Goal: Information Seeking & Learning: Learn about a topic

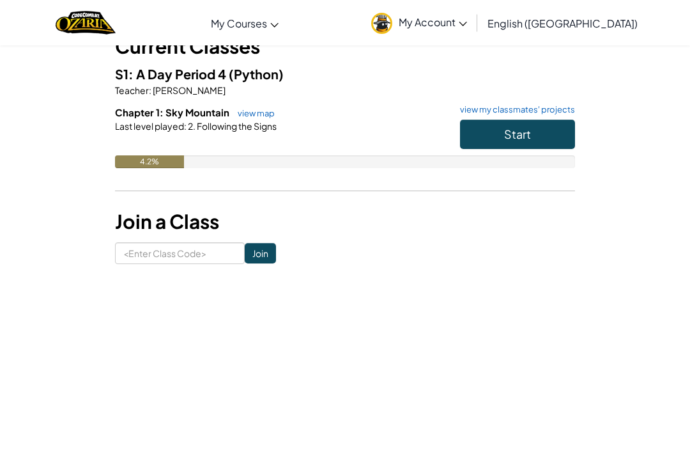
scroll to position [80, 0]
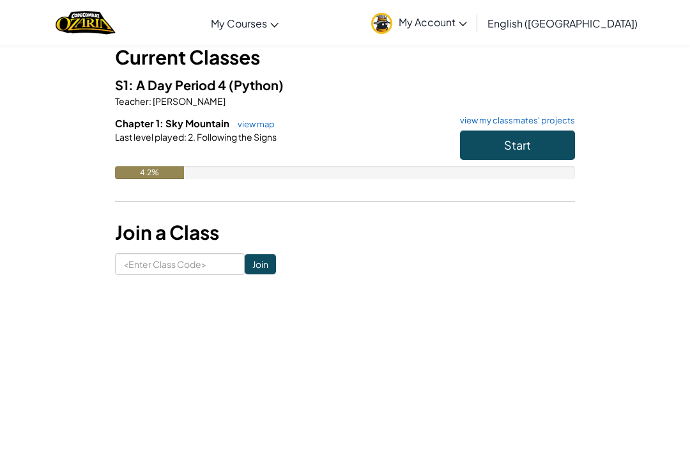
click at [555, 151] on button "Start" at bounding box center [517, 144] width 115 height 29
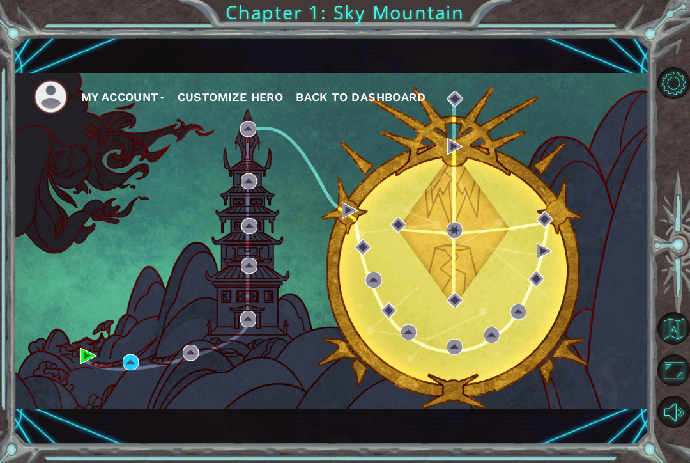
click at [146, 362] on div "My Account Customize Hero Back to Dashboard" at bounding box center [331, 240] width 635 height 335
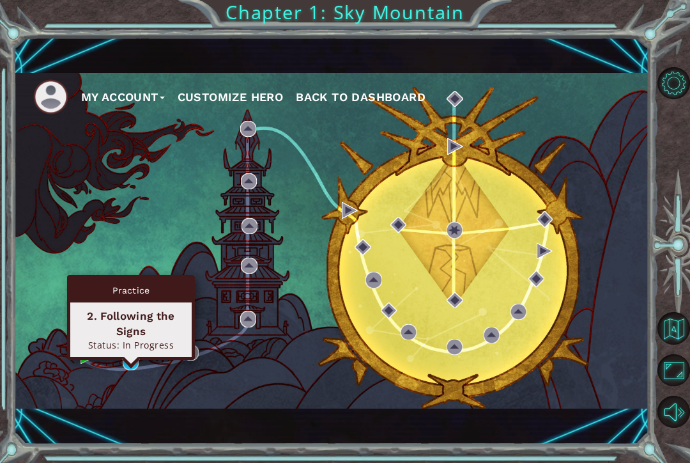
click at [149, 323] on div "2. Following the Signs" at bounding box center [131, 323] width 110 height 31
click at [144, 300] on div "Practice" at bounding box center [130, 290] width 121 height 24
click at [137, 357] on div "Practice 2. Following the Signs Status: In Progress" at bounding box center [131, 317] width 128 height 85
click at [153, 334] on div "2. Following the Signs" at bounding box center [131, 323] width 110 height 31
click at [157, 317] on div "2. Following the Signs" at bounding box center [131, 323] width 110 height 31
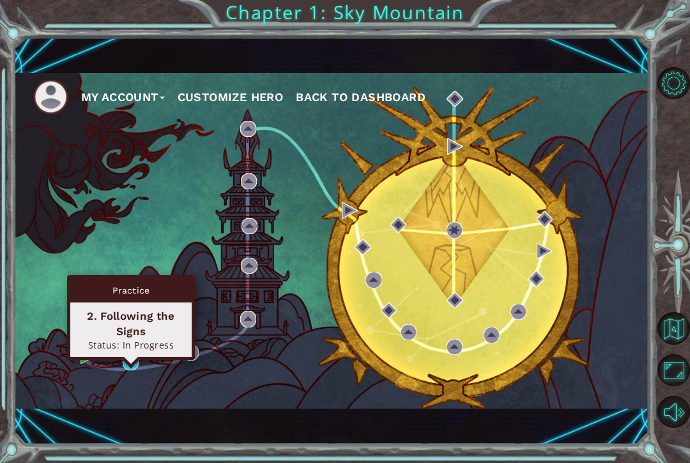
click at [238, 107] on button "Customize Hero" at bounding box center [231, 97] width 106 height 19
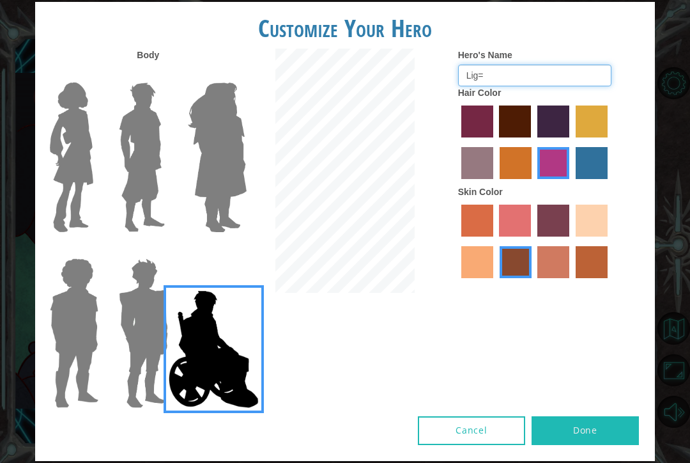
click at [541, 86] on input "Lig=" at bounding box center [534, 76] width 153 height 22
type input "L"
type input "N"
type input "Ligma"
click at [604, 428] on button "Done" at bounding box center [585, 430] width 107 height 29
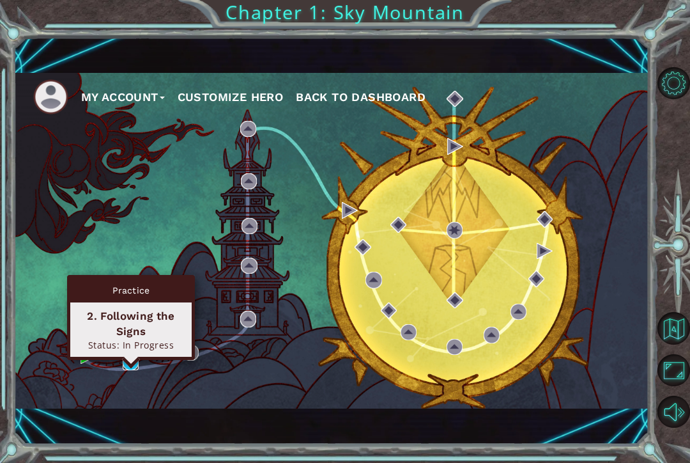
click at [137, 370] on img at bounding box center [131, 362] width 16 height 16
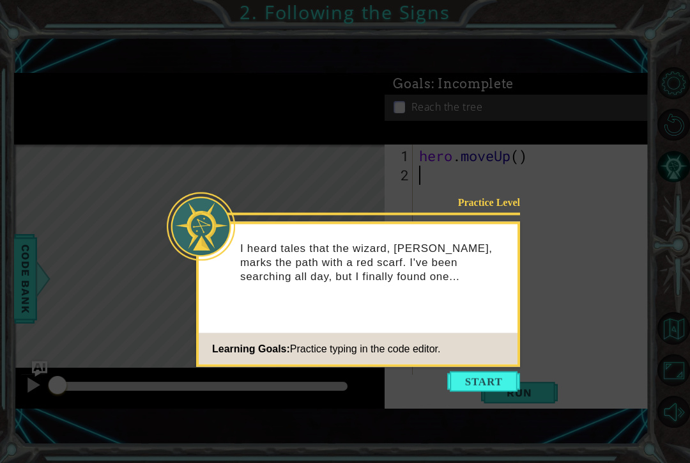
click at [498, 380] on button "Start" at bounding box center [483, 381] width 73 height 20
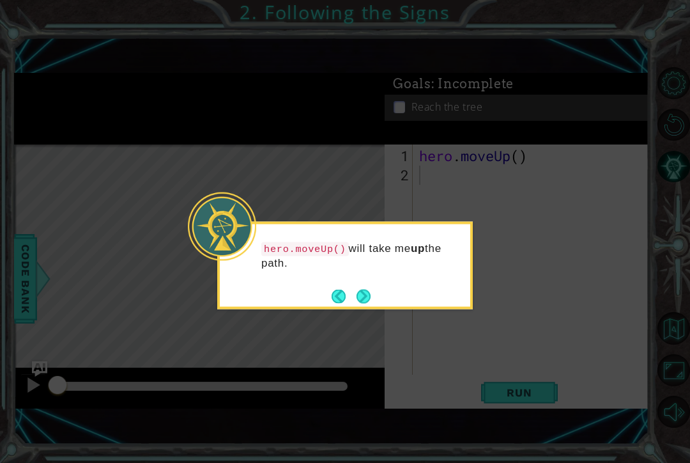
click at [369, 291] on button "Next" at bounding box center [364, 296] width 14 height 14
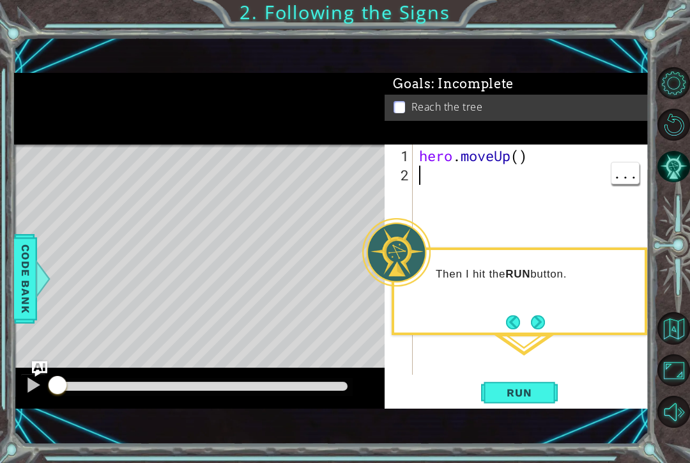
click at [537, 399] on span "Run" at bounding box center [519, 392] width 51 height 13
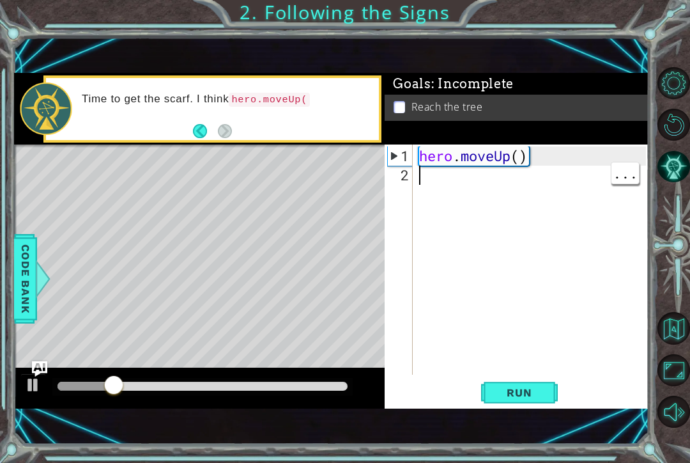
click at [548, 401] on button "Run" at bounding box center [519, 392] width 77 height 26
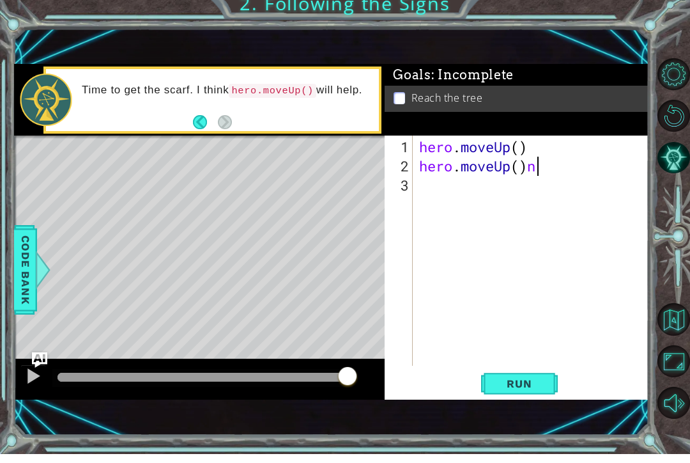
scroll to position [0, 4]
type textarea "hero.moveUp()"
click at [541, 386] on span "Run" at bounding box center [519, 392] width 51 height 13
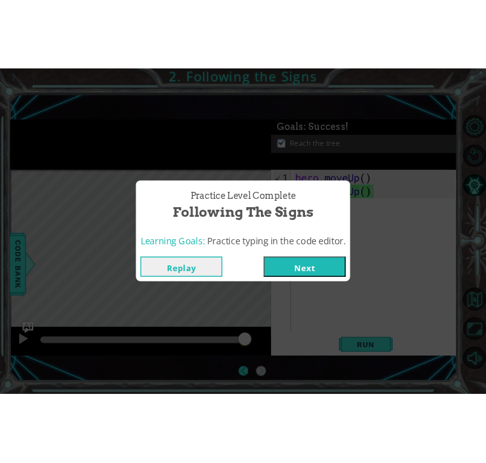
scroll to position [0, 0]
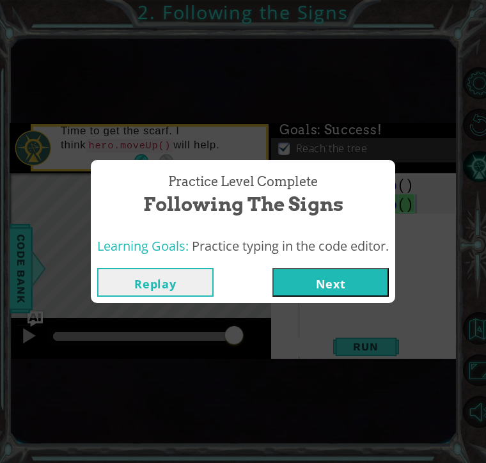
click at [359, 282] on button "Next" at bounding box center [330, 282] width 116 height 29
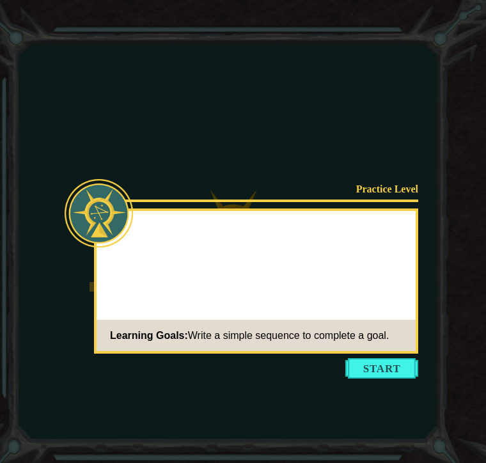
click at [478, 250] on icon at bounding box center [243, 231] width 486 height 463
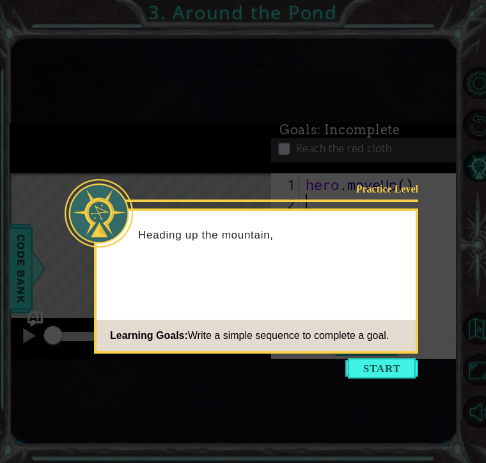
click at [402, 362] on button "Start" at bounding box center [381, 368] width 73 height 20
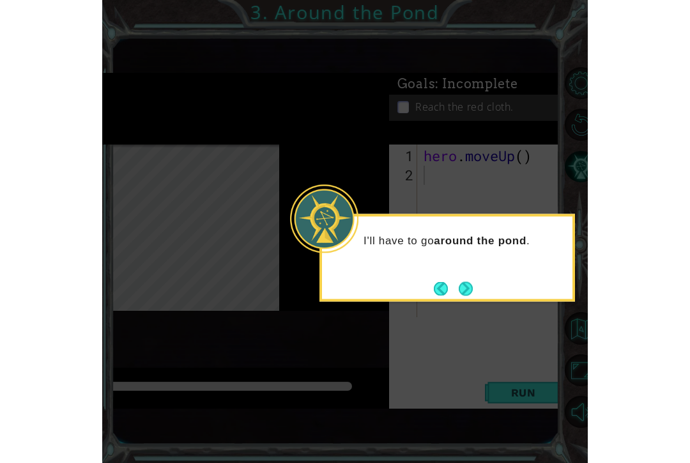
scroll to position [26, 0]
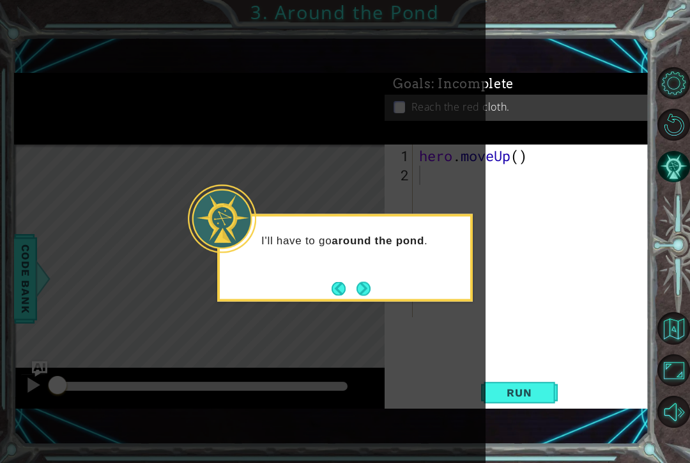
click at [350, 281] on button "Back" at bounding box center [344, 288] width 25 height 14
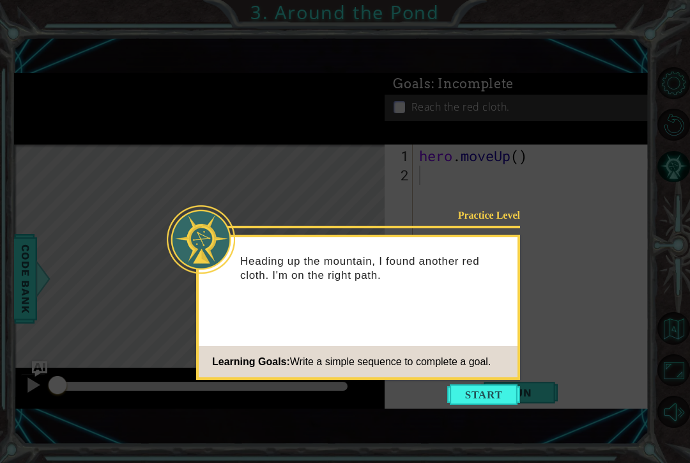
click at [360, 257] on div "Heading up the mountain, I found another red cloth. I'm on the right path." at bounding box center [358, 274] width 319 height 65
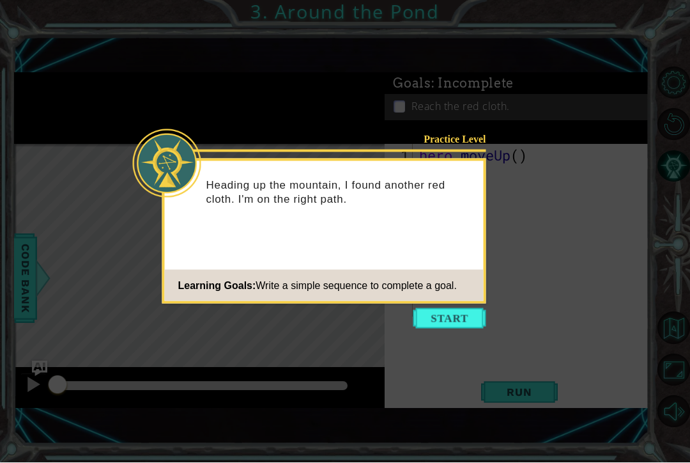
click at [470, 302] on div "Practice Level Heading up the mountain, I found another red cloth. I'm on the r…" at bounding box center [324, 231] width 324 height 145
click at [466, 316] on button "Start" at bounding box center [450, 319] width 73 height 20
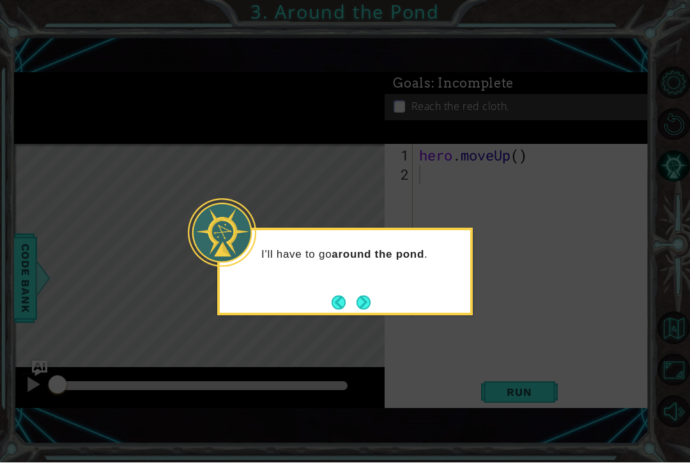
click at [357, 296] on button "Next" at bounding box center [364, 303] width 14 height 14
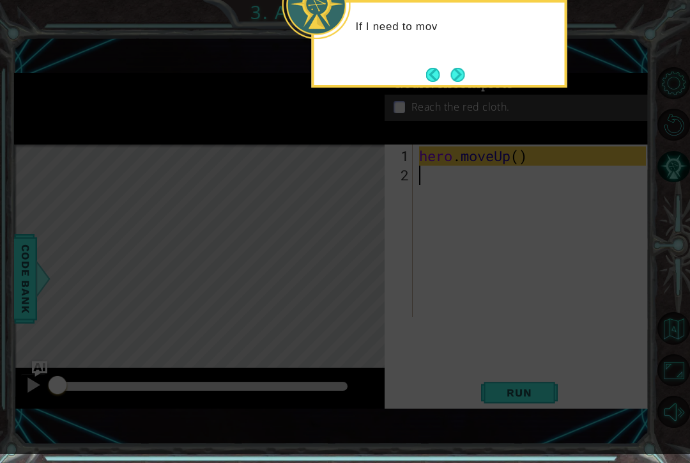
scroll to position [0, 0]
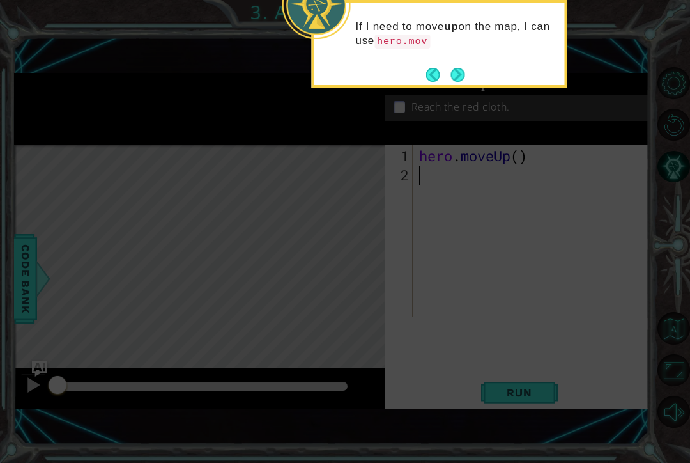
click at [460, 78] on button "Next" at bounding box center [458, 75] width 14 height 14
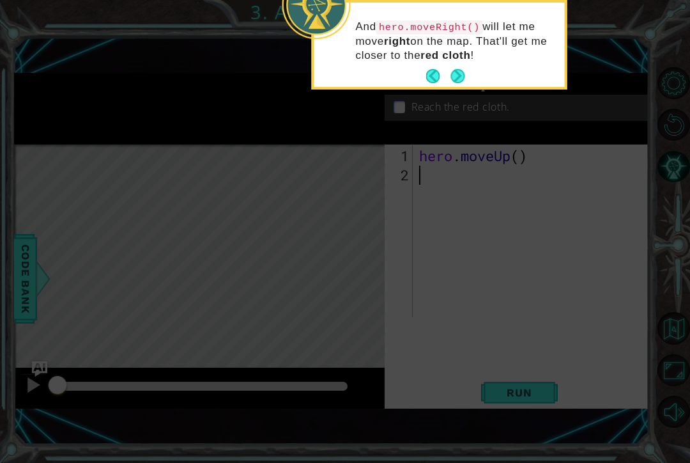
click at [458, 75] on button "Next" at bounding box center [458, 76] width 14 height 14
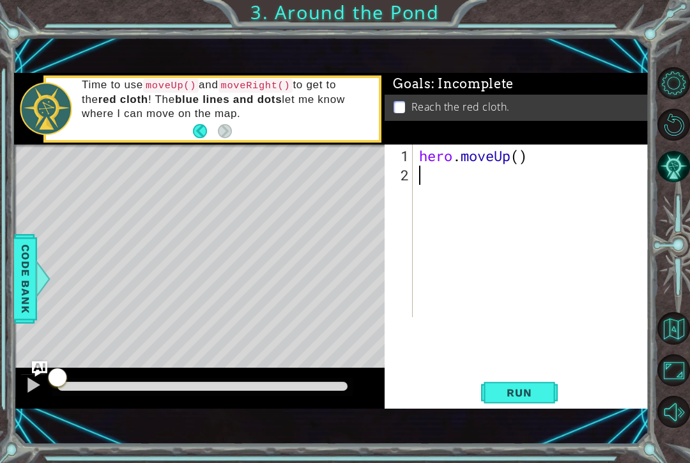
click at [32, 388] on div at bounding box center [33, 385] width 17 height 17
click at [23, 398] on button at bounding box center [33, 386] width 26 height 26
click at [533, 398] on span "Run" at bounding box center [519, 392] width 51 height 13
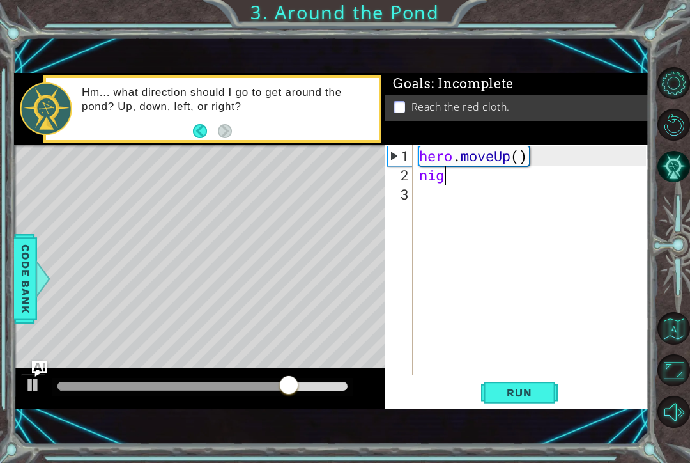
scroll to position [0, 0]
type textarea "n"
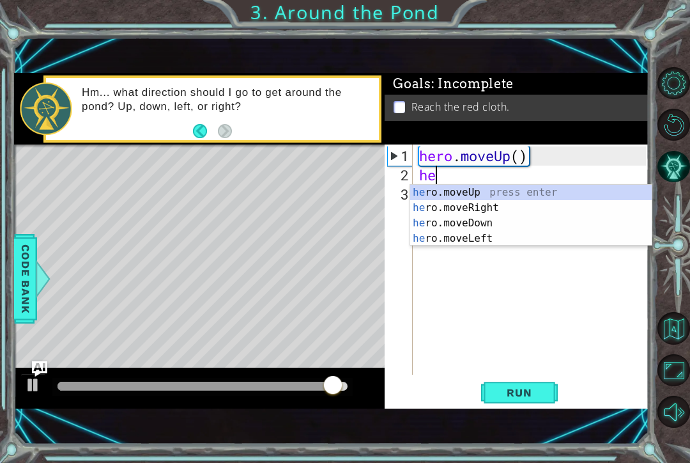
type textarea "her"
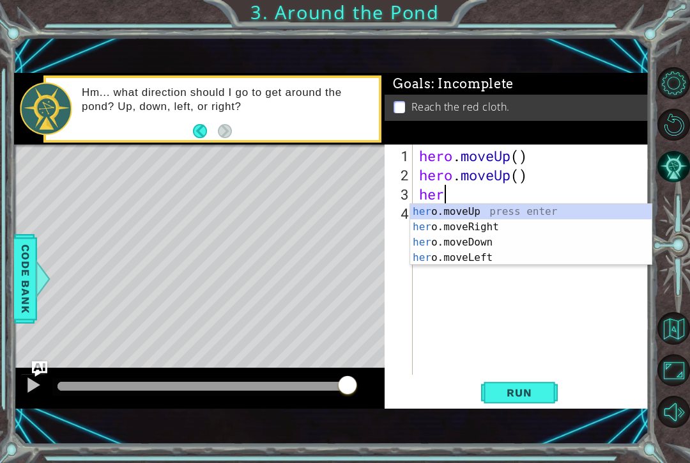
scroll to position [0, 1]
type textarea "hero"
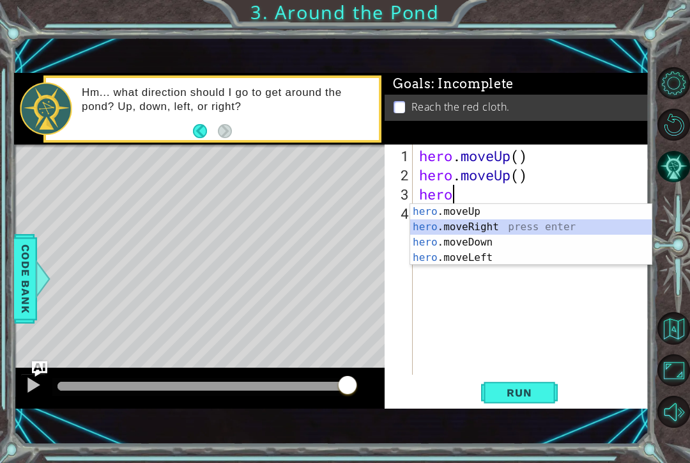
scroll to position [0, 0]
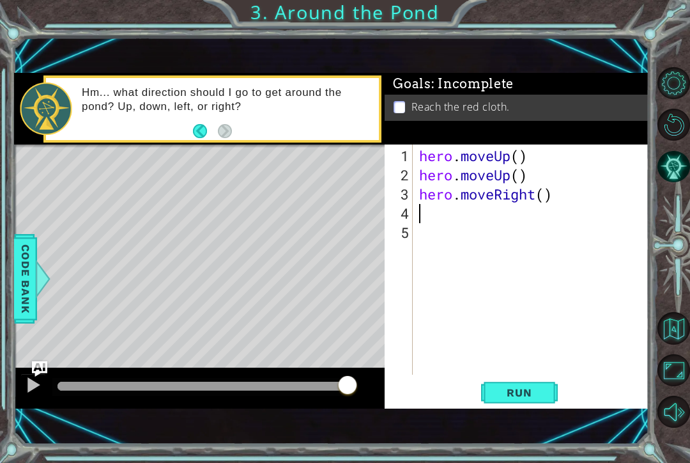
type textarea "he"
click at [526, 392] on span "Run" at bounding box center [519, 392] width 51 height 13
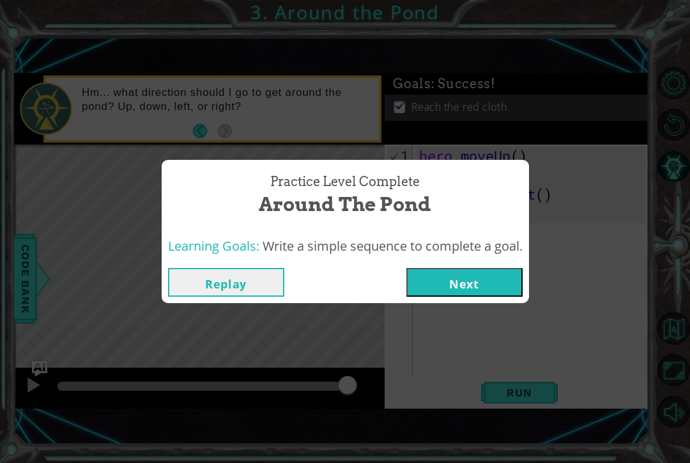
click at [477, 276] on button "Next" at bounding box center [465, 282] width 116 height 29
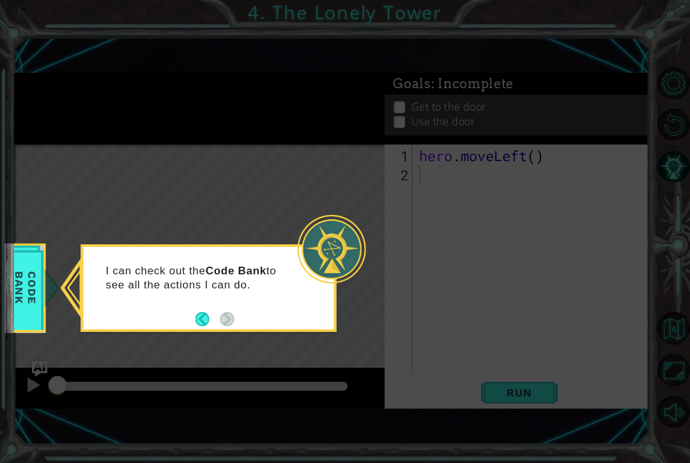
click at [222, 341] on icon at bounding box center [345, 231] width 690 height 463
click at [202, 319] on button "Back" at bounding box center [208, 319] width 25 height 14
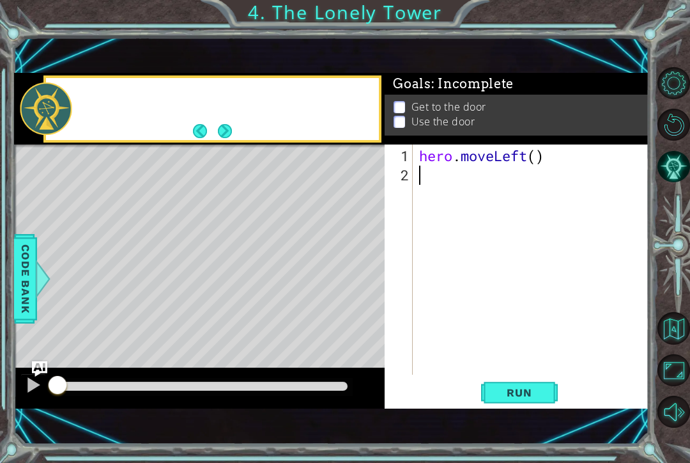
scroll to position [26, 0]
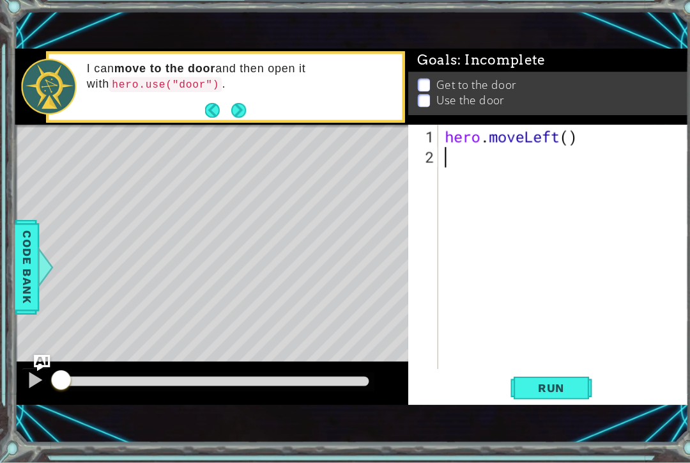
type textarea "m"
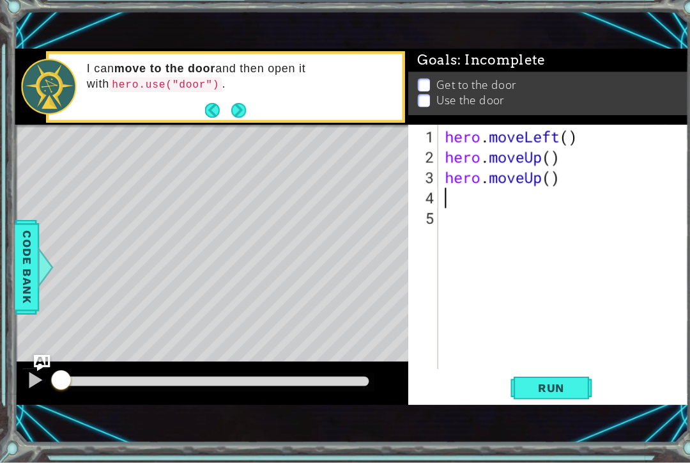
type textarea "m"
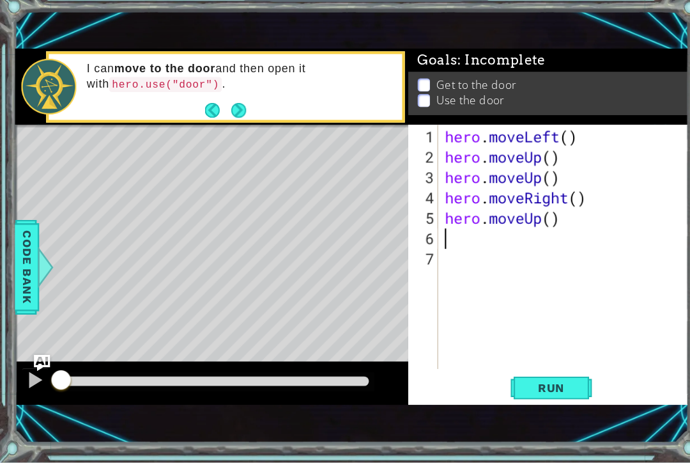
click at [542, 386] on span "Run" at bounding box center [519, 392] width 51 height 13
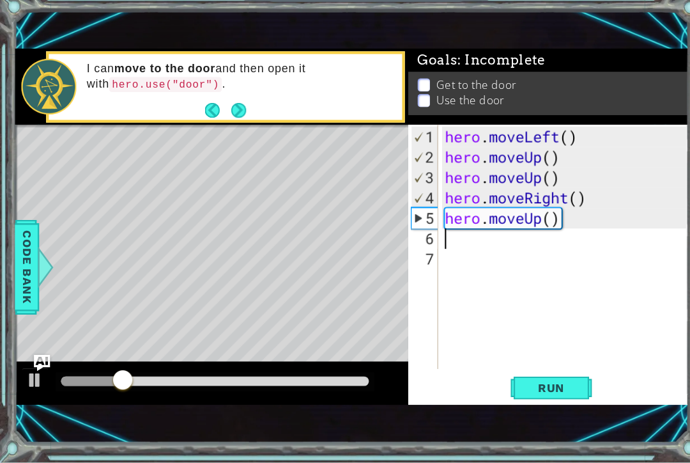
click at [539, 386] on span "Run" at bounding box center [519, 392] width 51 height 13
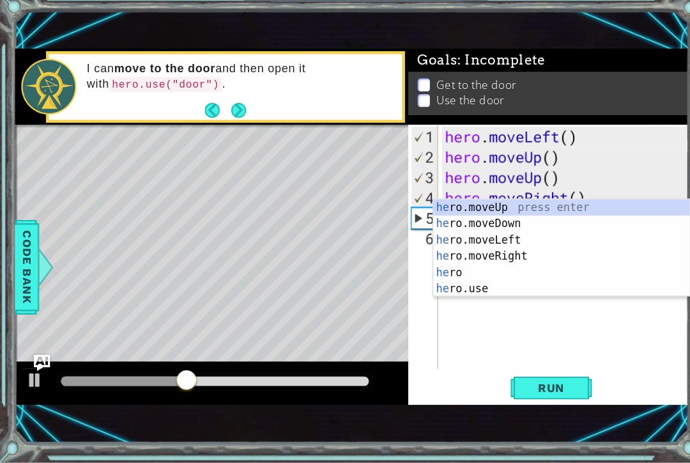
type textarea "h"
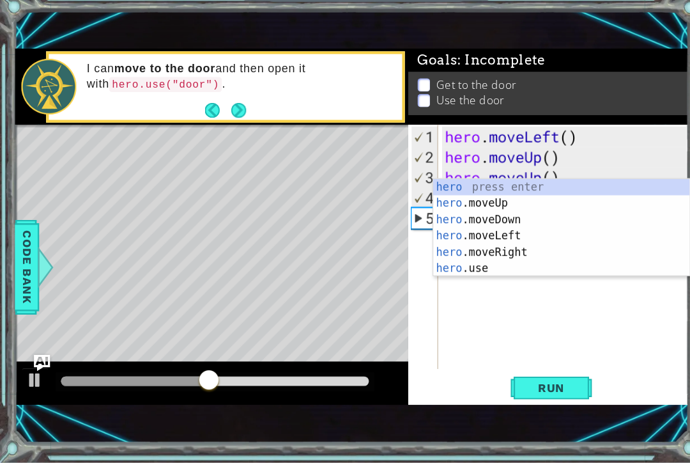
type textarea "h"
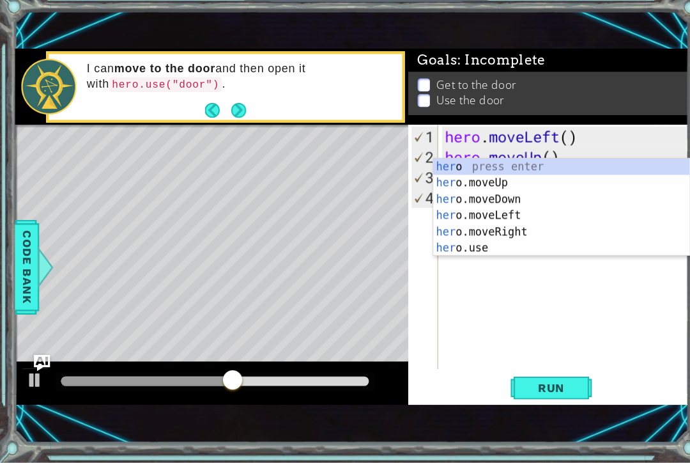
type textarea "h"
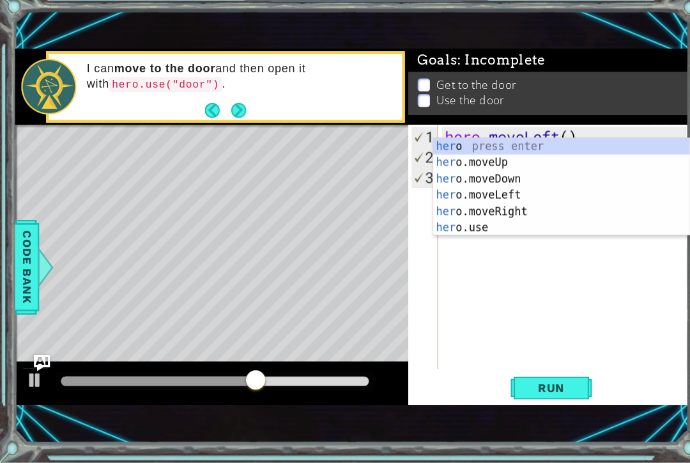
type textarea "h"
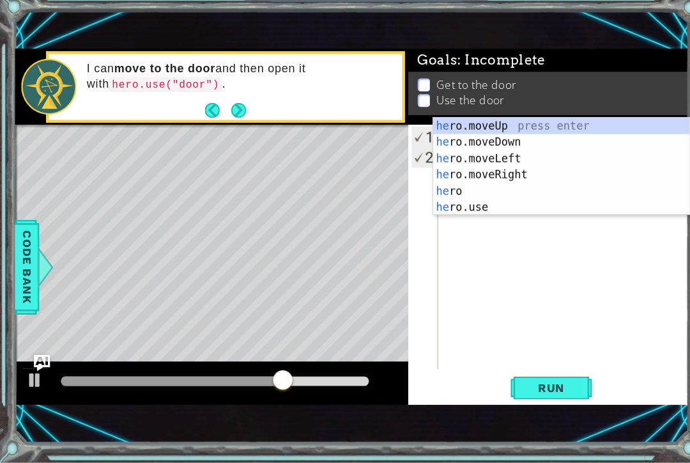
type textarea "h"
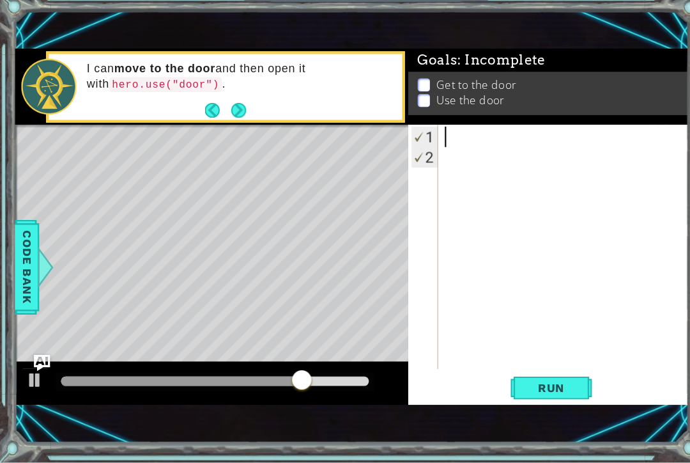
type textarea "h"
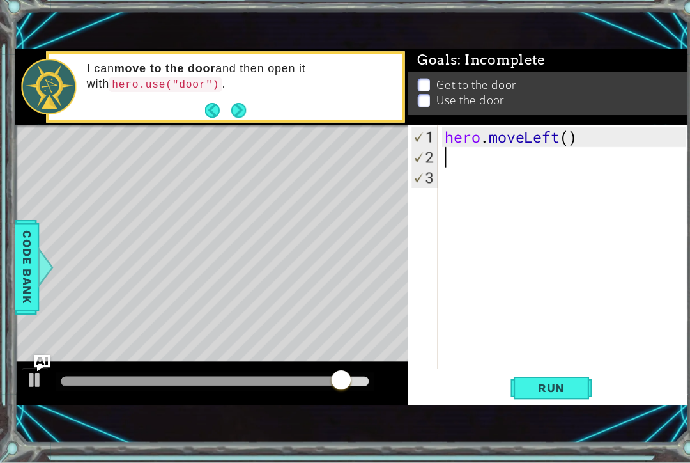
type textarea "e"
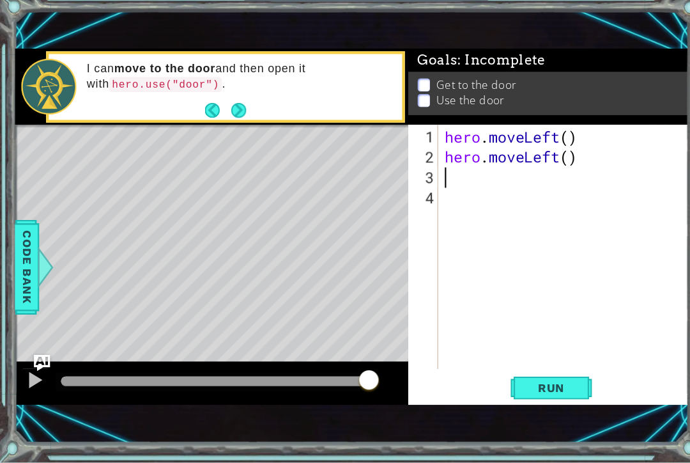
type textarea "h"
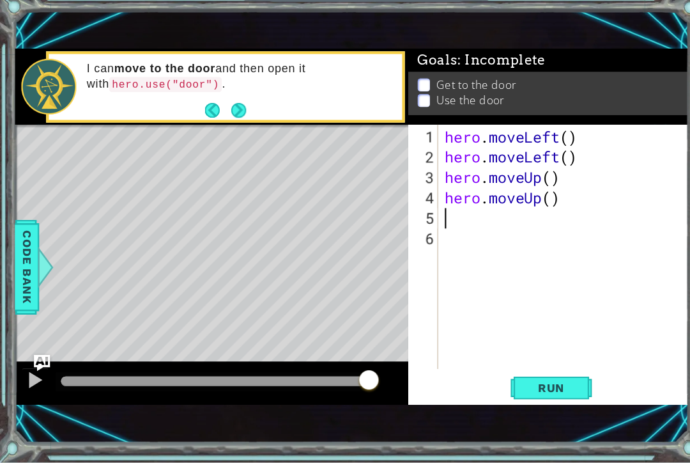
type textarea "h"
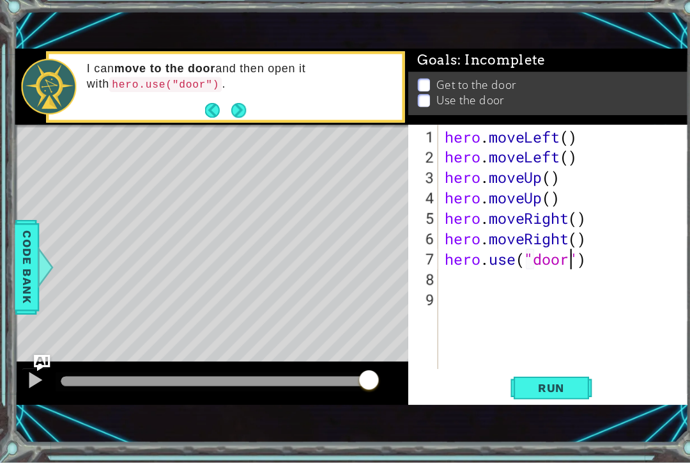
scroll to position [0, 6]
type textarea "hero.use("door")"
click at [524, 386] on span "Run" at bounding box center [519, 392] width 51 height 13
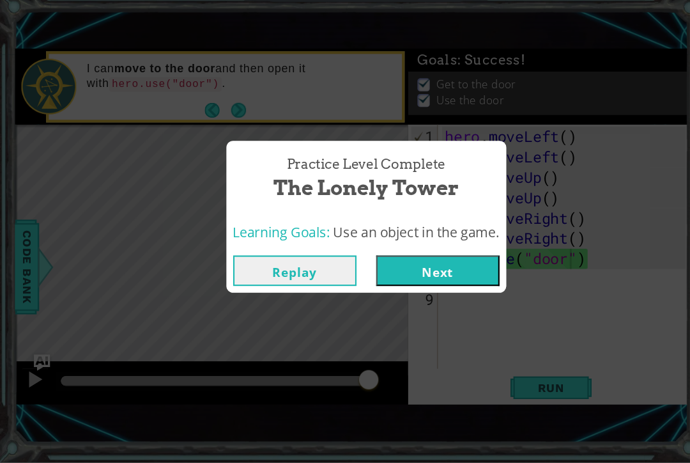
click at [444, 268] on button "Next" at bounding box center [413, 282] width 116 height 29
